Goal: Information Seeking & Learning: Compare options

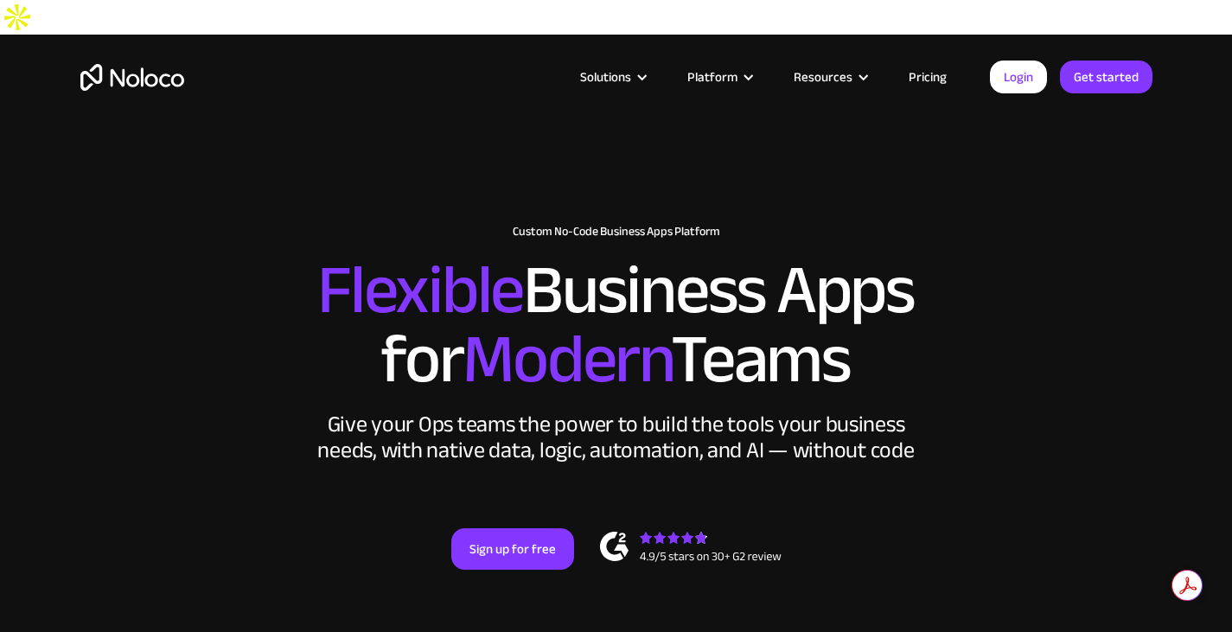
click at [938, 79] on link "Pricing" at bounding box center [927, 77] width 81 height 22
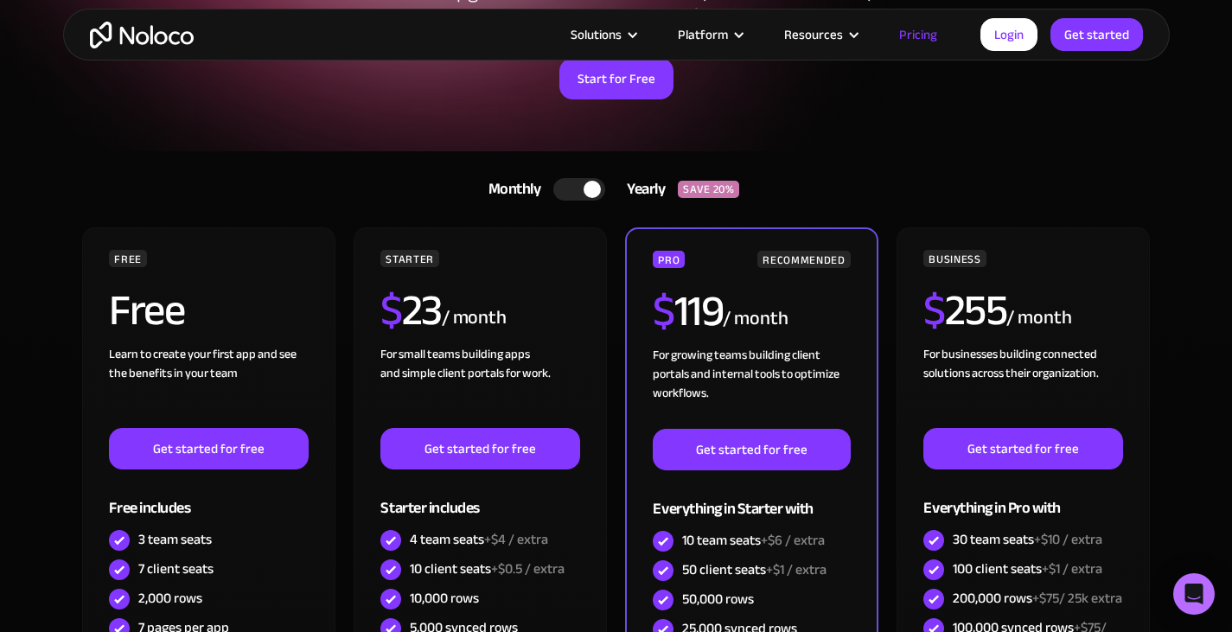
scroll to position [272, 0]
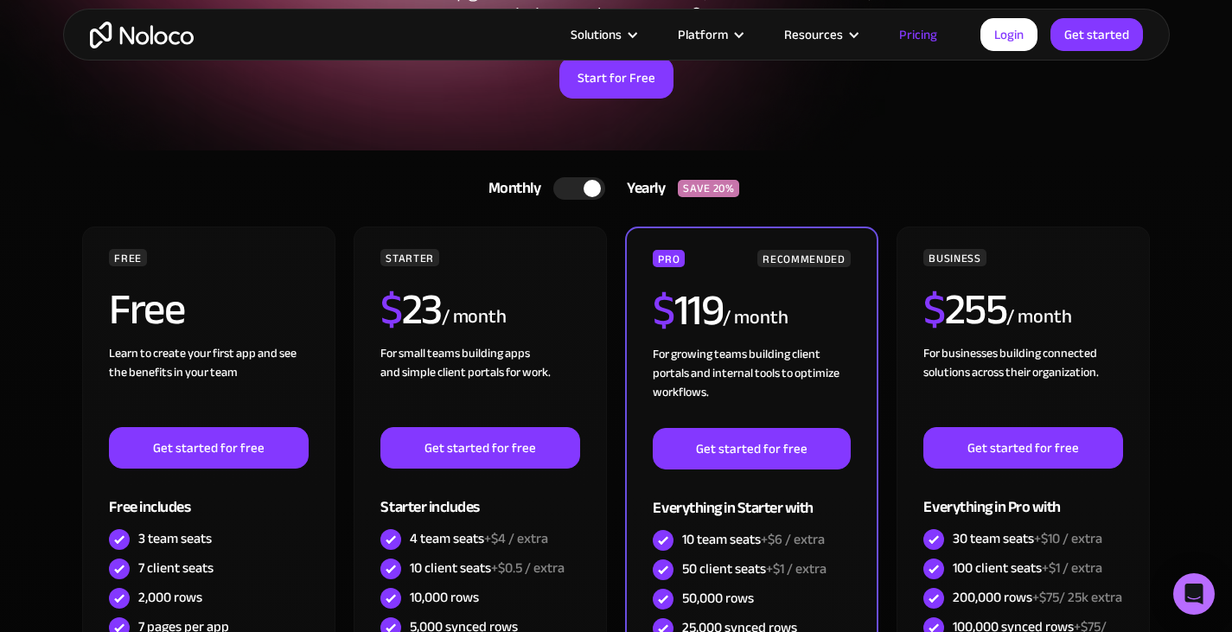
click at [577, 177] on div at bounding box center [579, 188] width 52 height 22
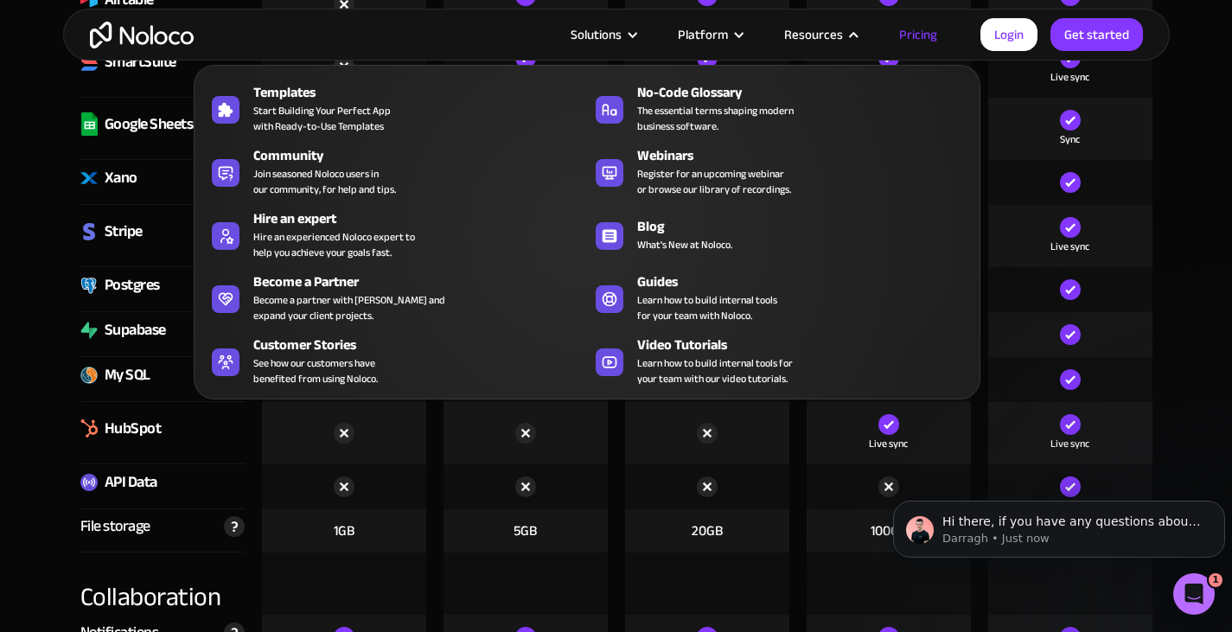
scroll to position [2578, 0]
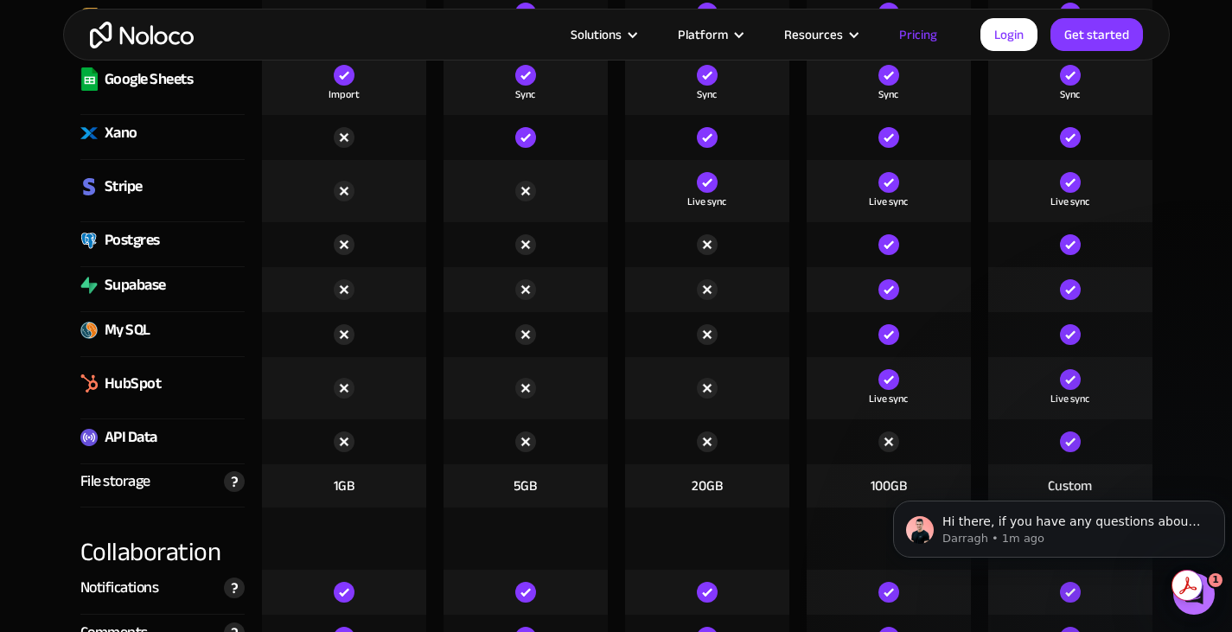
scroll to position [2639, 0]
